Goal: Complete application form

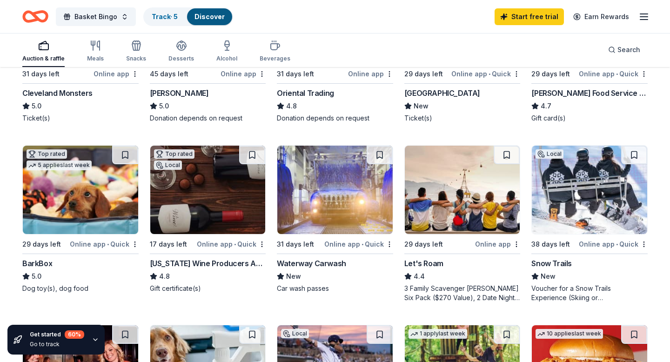
scroll to position [194, 0]
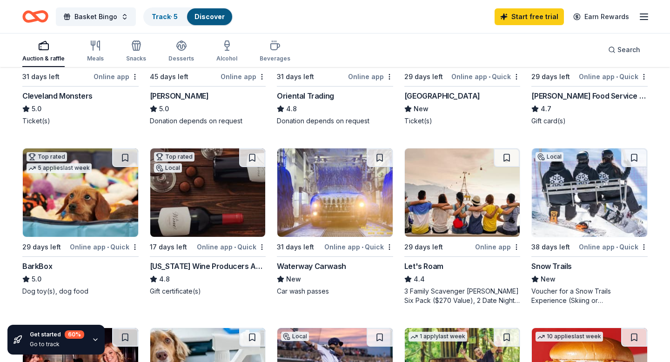
click at [554, 267] on div "Snow Trails" at bounding box center [551, 266] width 40 height 11
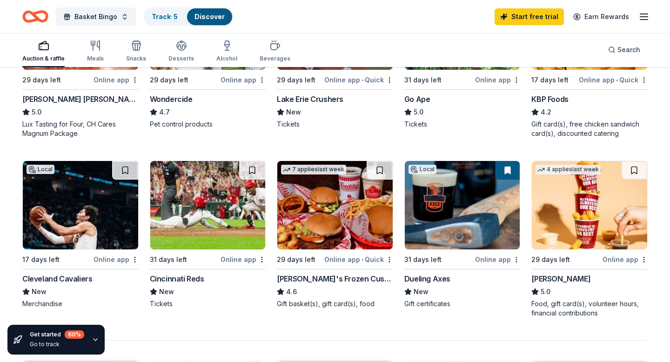
scroll to position [549, 0]
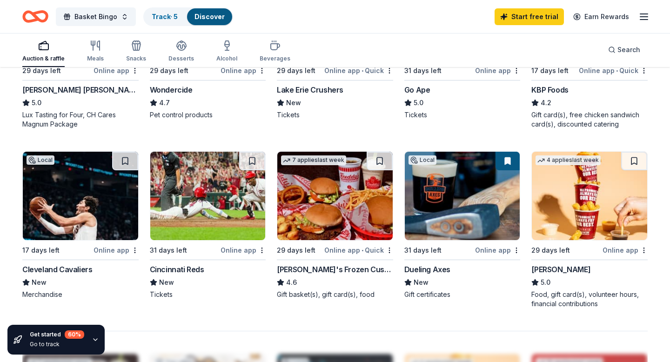
click at [176, 271] on div "Cincinnati Reds" at bounding box center [177, 269] width 54 height 11
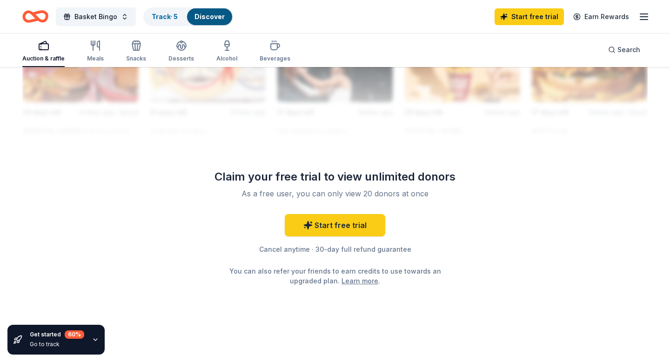
scroll to position [891, 0]
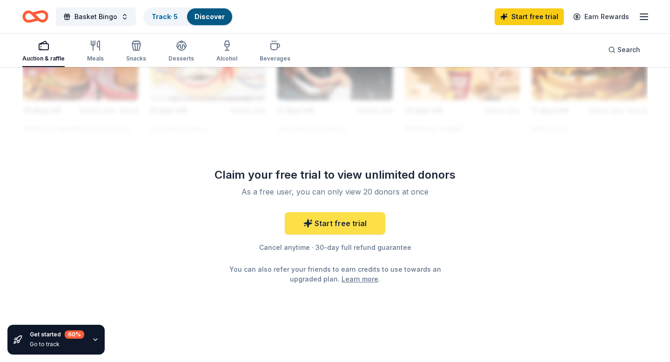
click at [331, 219] on link "Start free trial" at bounding box center [335, 223] width 100 height 22
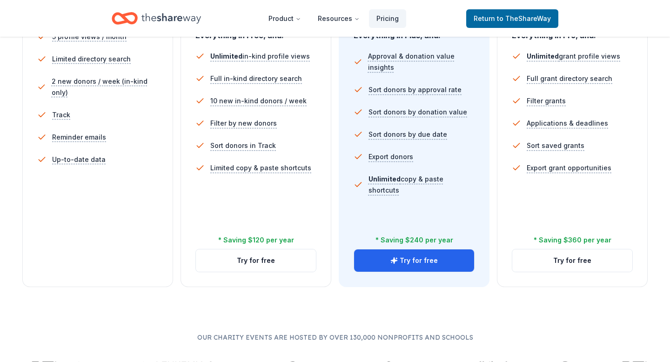
scroll to position [295, 0]
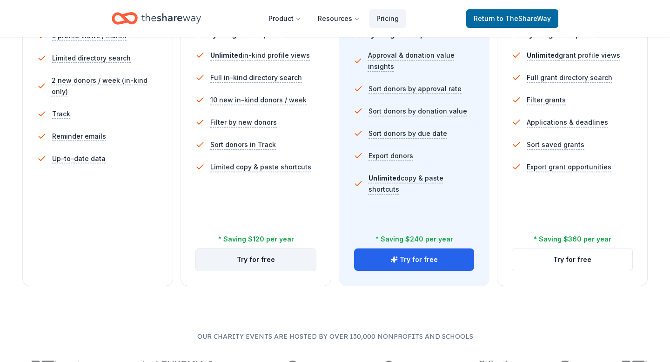
click at [285, 258] on button "Try for free" at bounding box center [256, 259] width 120 height 22
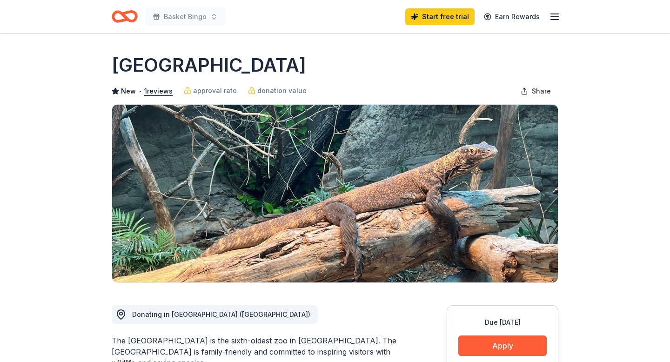
scroll to position [77, 0]
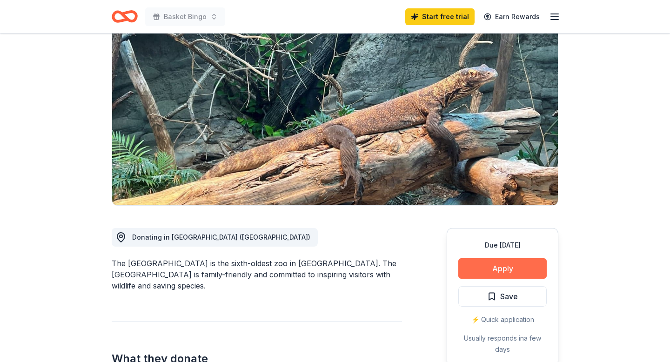
click at [501, 267] on button "Apply" at bounding box center [502, 268] width 88 height 20
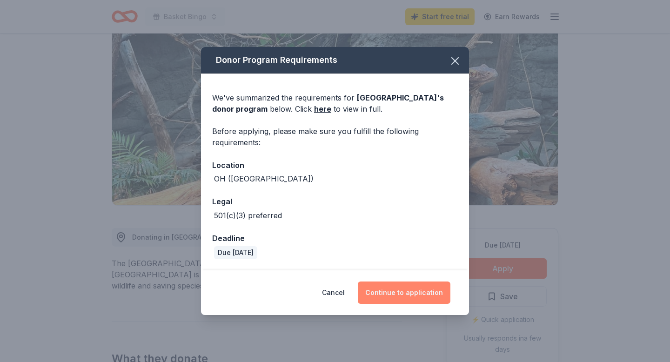
click at [398, 298] on button "Continue to application" at bounding box center [404, 292] width 93 height 22
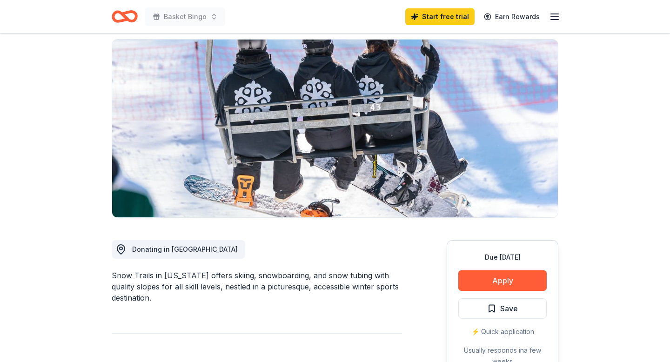
scroll to position [67, 0]
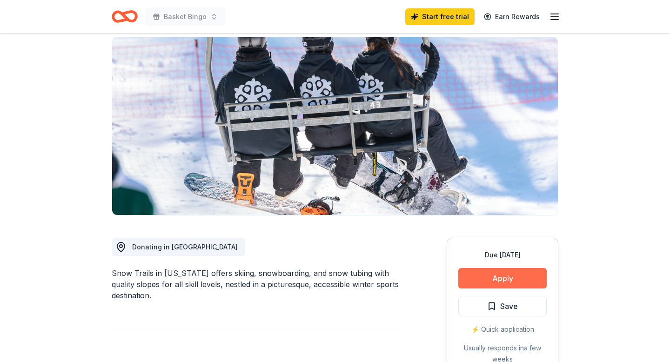
click at [490, 276] on button "Apply" at bounding box center [502, 278] width 88 height 20
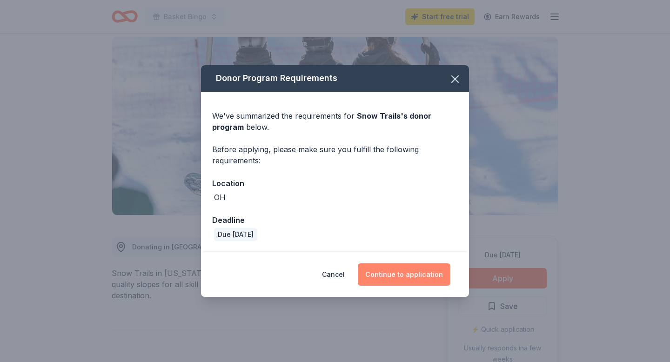
click at [376, 276] on button "Continue to application" at bounding box center [404, 274] width 93 height 22
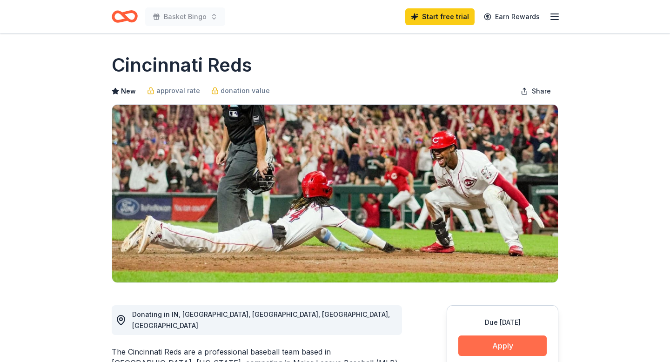
click at [524, 345] on button "Apply" at bounding box center [502, 345] width 88 height 20
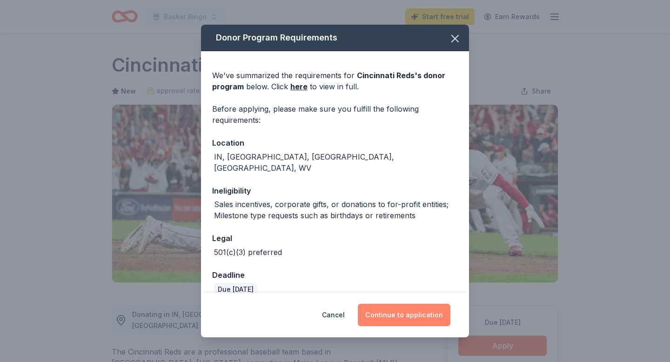
click at [409, 309] on button "Continue to application" at bounding box center [404, 315] width 93 height 22
